Goal: Task Accomplishment & Management: Manage account settings

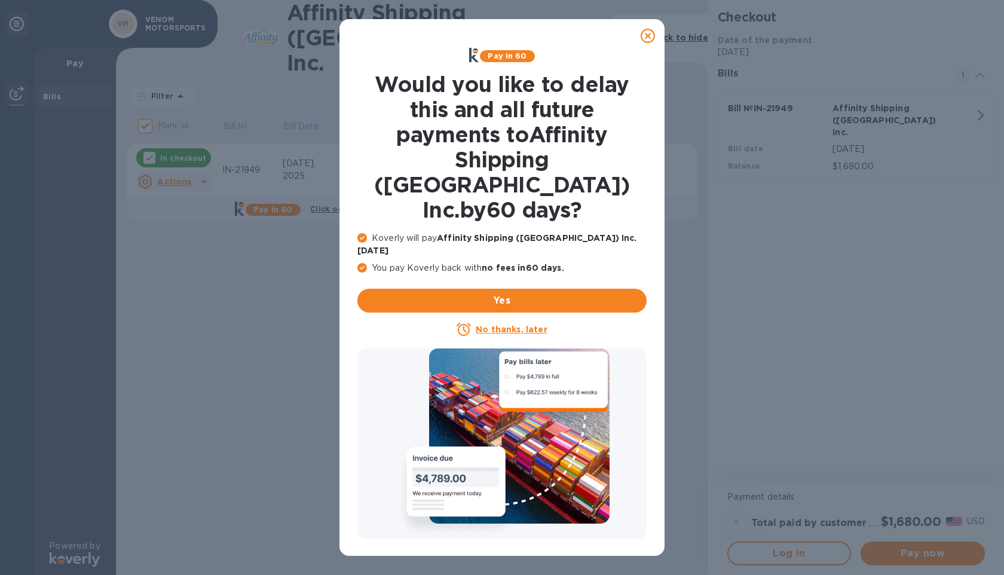
click at [644, 35] on icon at bounding box center [648, 36] width 14 height 14
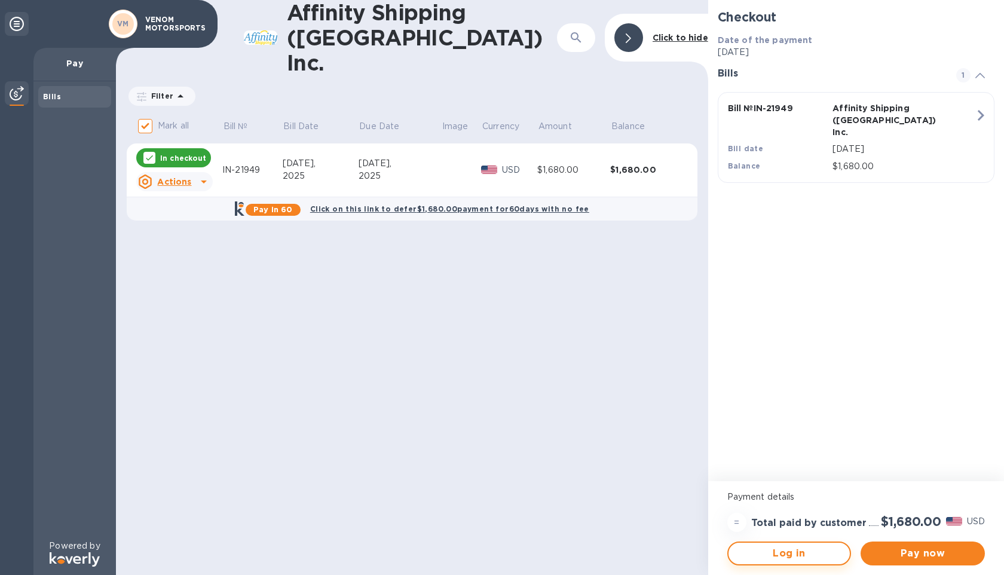
click at [788, 546] on span "Log in" at bounding box center [789, 553] width 103 height 14
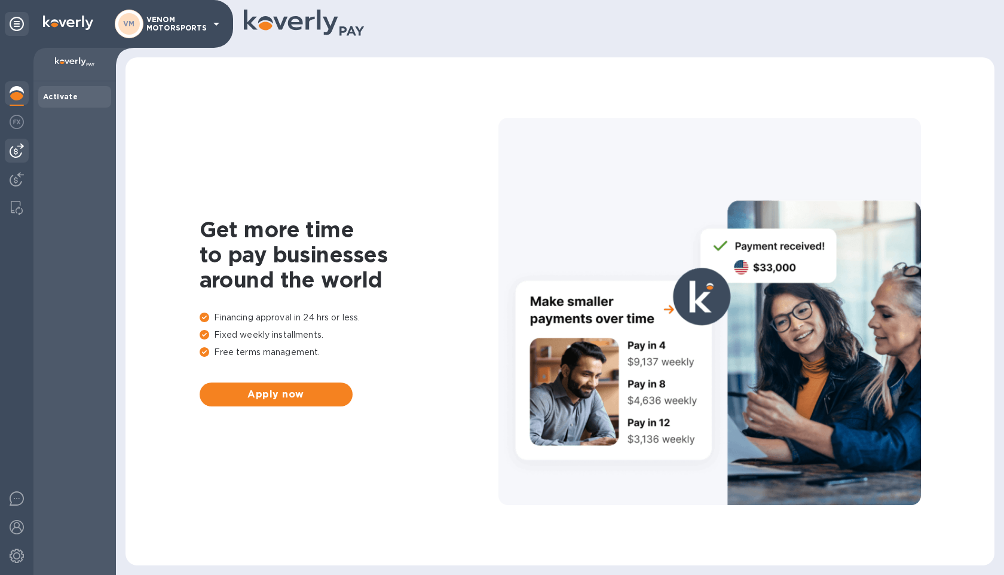
click at [14, 158] on div at bounding box center [17, 151] width 24 height 24
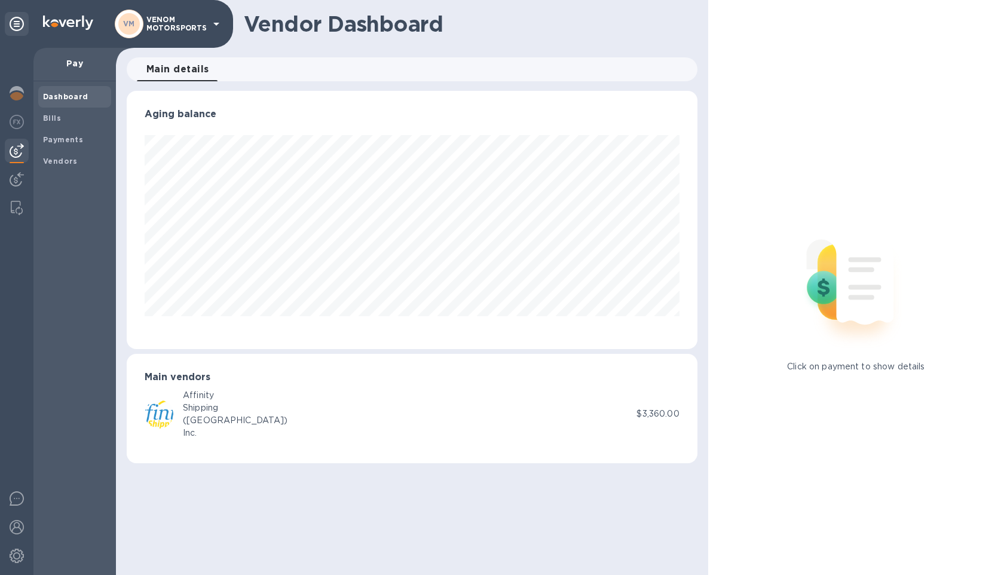
scroll to position [258, 571]
click at [59, 123] on span "Bills" at bounding box center [52, 118] width 18 height 12
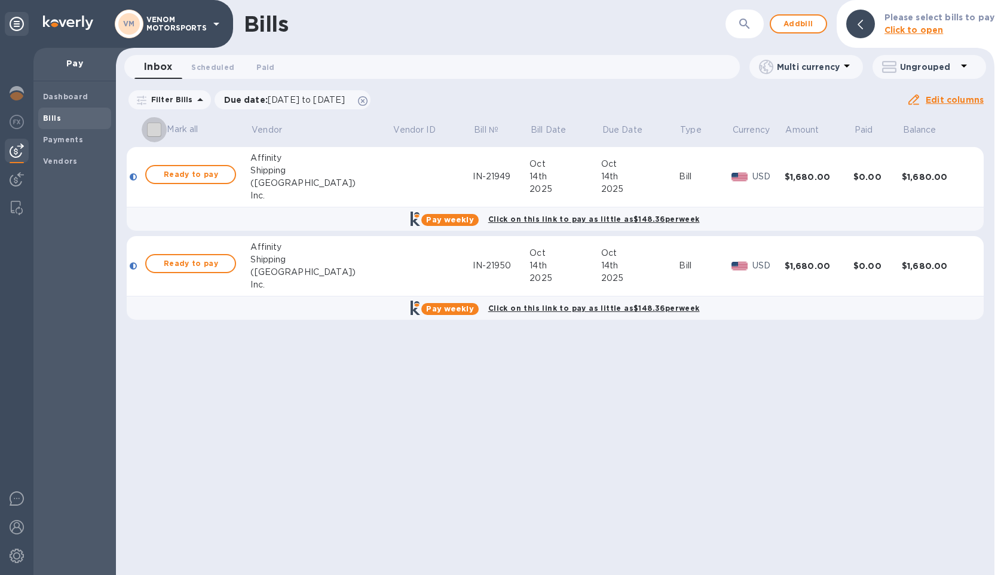
click at [156, 127] on input "Mark all" at bounding box center [154, 129] width 25 height 25
checkbox input "true"
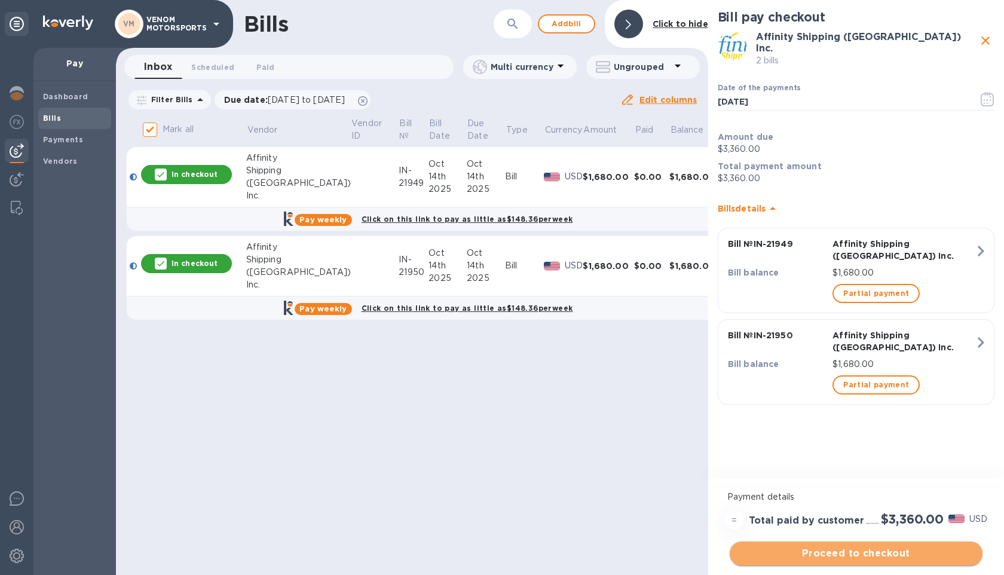
click at [804, 551] on span "Proceed to checkout" at bounding box center [856, 553] width 234 height 14
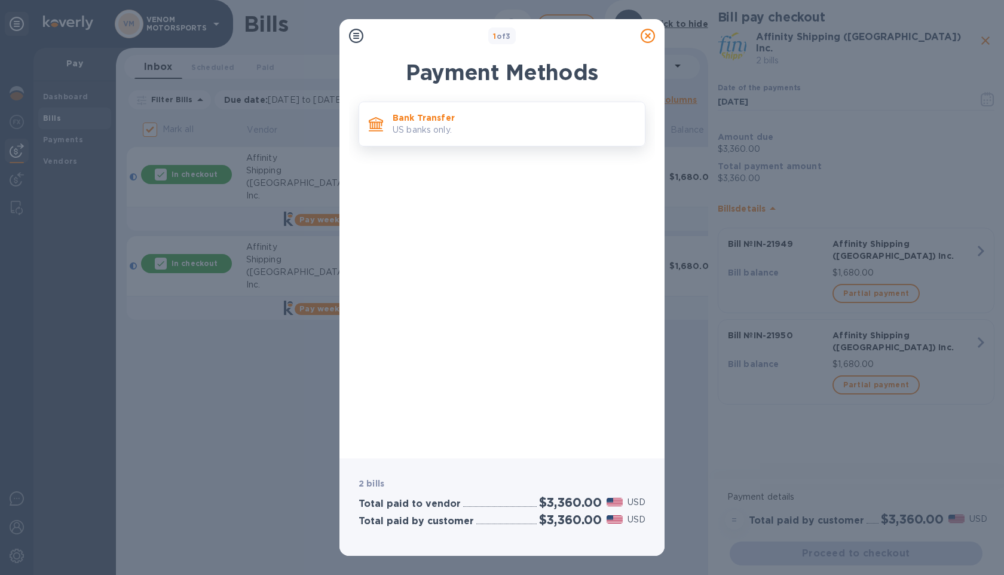
click at [456, 128] on p "US banks only." at bounding box center [514, 130] width 243 height 13
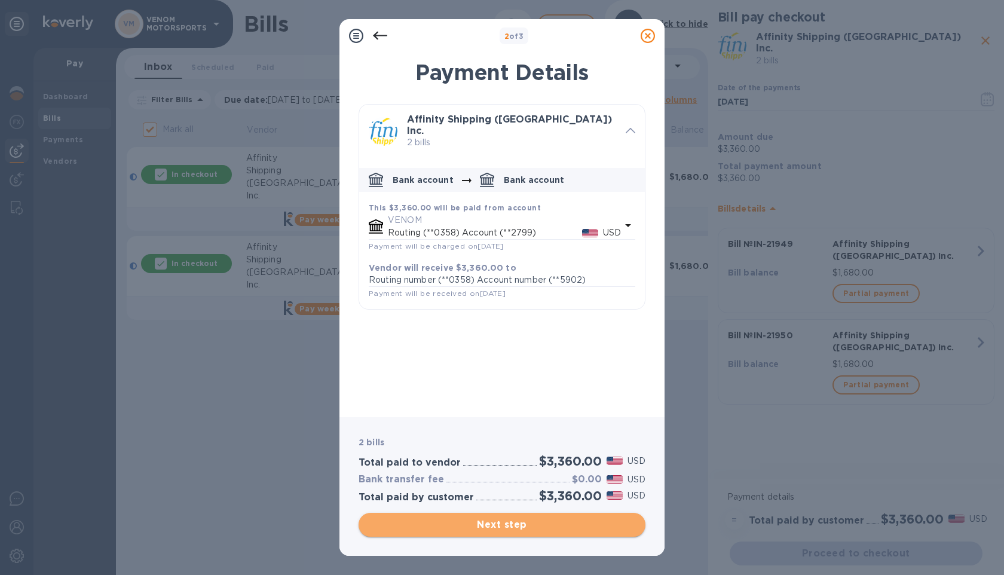
click at [492, 531] on span "Next step" at bounding box center [502, 524] width 268 height 14
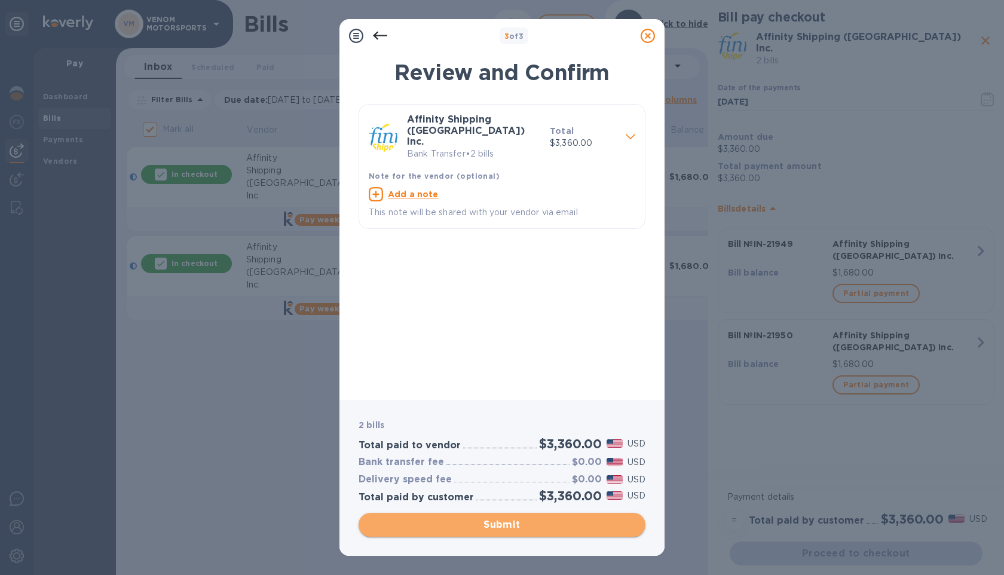
click at [554, 524] on span "Submit" at bounding box center [502, 524] width 268 height 14
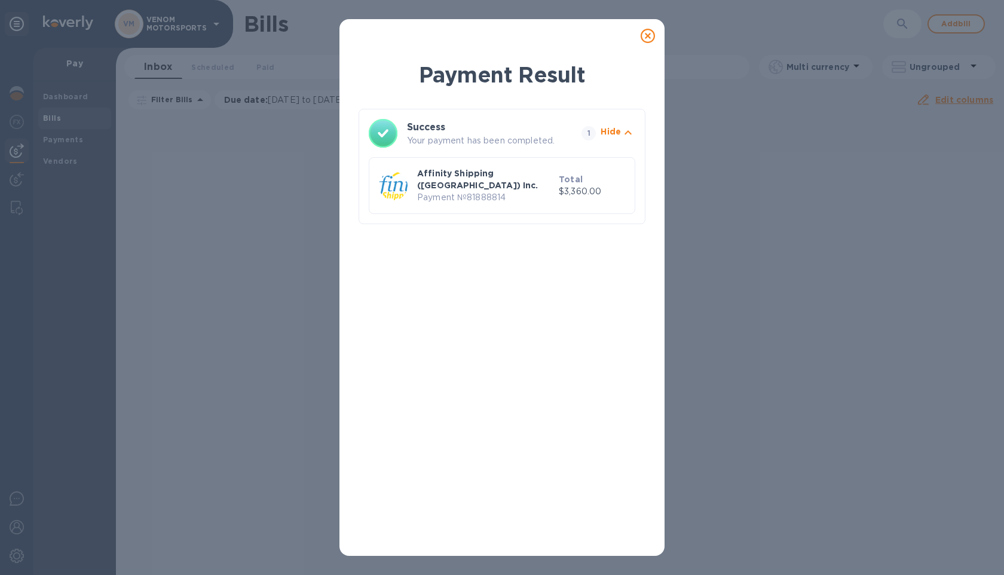
click at [650, 35] on icon at bounding box center [648, 36] width 14 height 14
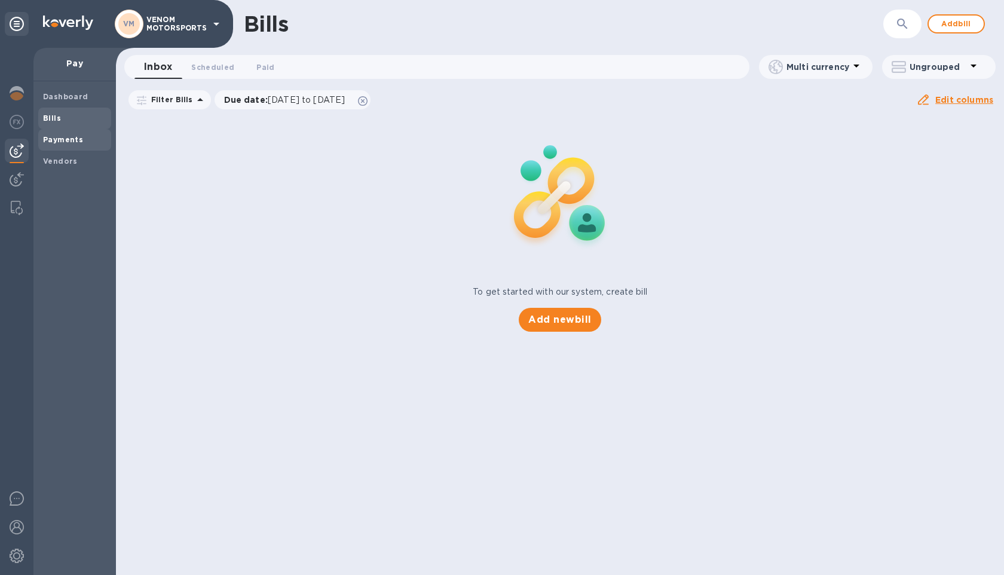
click at [67, 136] on b "Payments" at bounding box center [63, 139] width 40 height 9
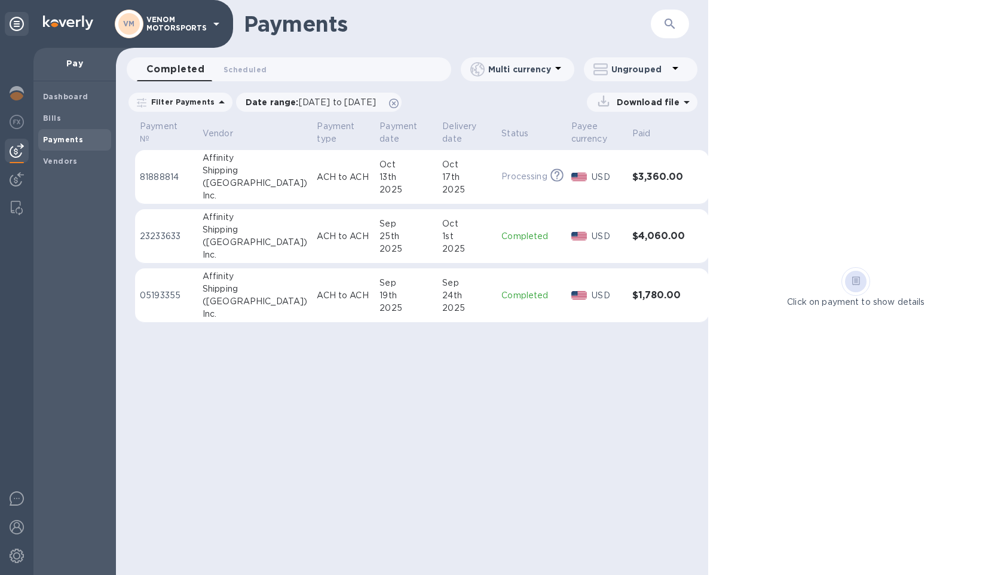
click at [394, 177] on td "[DATE]" at bounding box center [406, 177] width 63 height 54
